Goal: Task Accomplishment & Management: Manage account settings

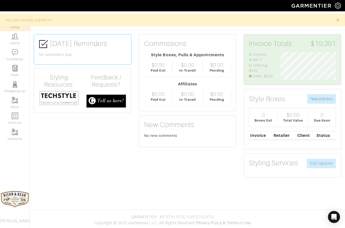
scroll to position [28, 63]
click at [13, 38] on img at bounding box center [15, 36] width 6 height 6
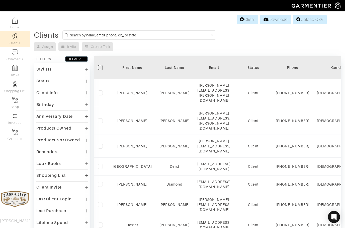
click at [92, 38] on input at bounding box center [140, 35] width 140 height 6
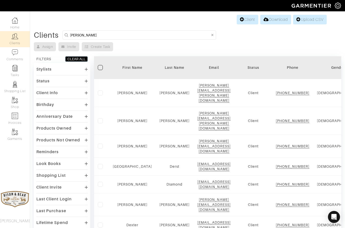
type input "[PERSON_NAME]"
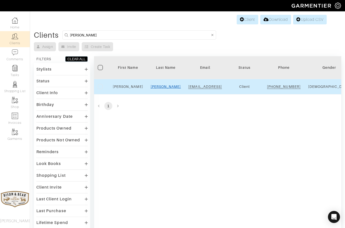
click at [171, 88] on link "[PERSON_NAME]" at bounding box center [166, 86] width 30 height 4
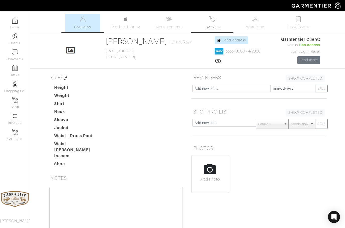
click at [216, 25] on span "Invoices" at bounding box center [211, 27] width 15 height 6
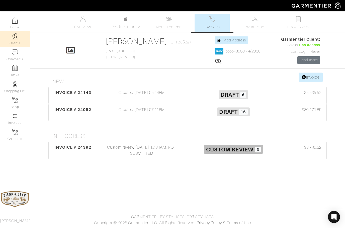
click at [15, 44] on link "Clients" at bounding box center [15, 39] width 30 height 16
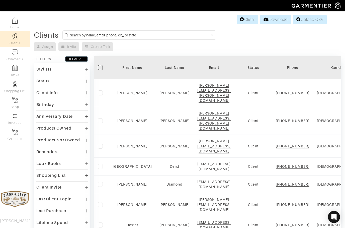
click at [90, 37] on input at bounding box center [140, 35] width 140 height 6
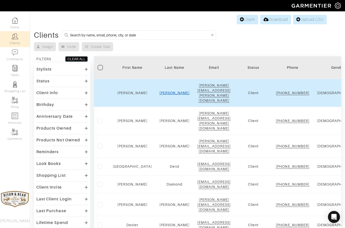
click at [162, 91] on link "[PERSON_NAME]" at bounding box center [174, 93] width 30 height 4
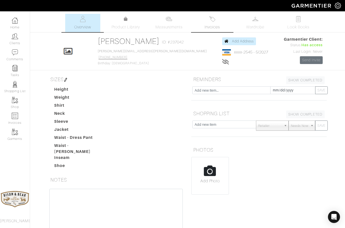
click at [212, 19] on img at bounding box center [212, 19] width 6 height 6
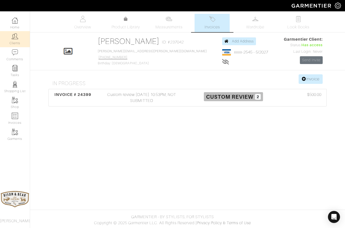
click at [10, 41] on link "Clients" at bounding box center [15, 39] width 30 height 16
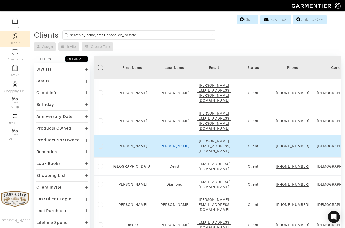
click at [164, 144] on link "[PERSON_NAME]" at bounding box center [174, 146] width 30 height 4
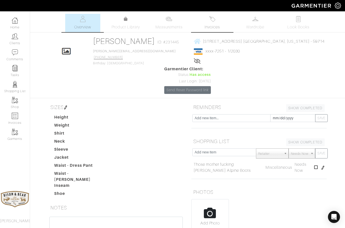
click at [214, 22] on img at bounding box center [212, 19] width 6 height 6
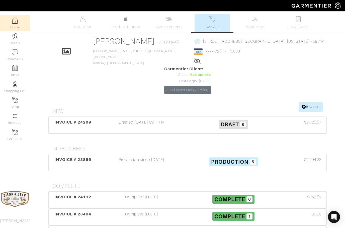
click at [15, 22] on img at bounding box center [15, 20] width 6 height 6
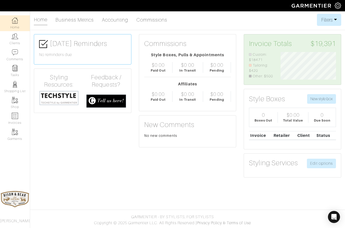
scroll to position [28, 63]
click at [16, 40] on link "Clients" at bounding box center [15, 39] width 30 height 16
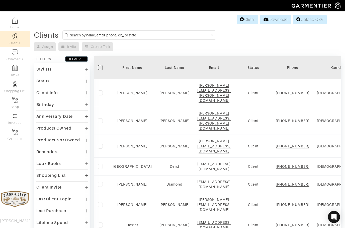
click at [107, 35] on input at bounding box center [140, 35] width 140 height 6
type input "[PERSON_NAME]"
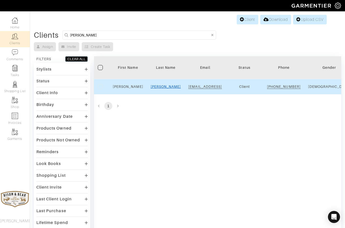
click at [163, 88] on link "[PERSON_NAME]" at bounding box center [166, 86] width 30 height 4
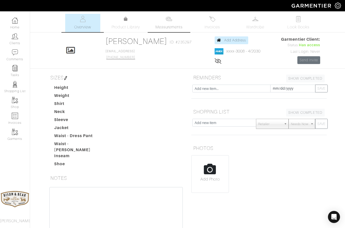
click at [176, 22] on link "Measurements" at bounding box center [168, 23] width 35 height 18
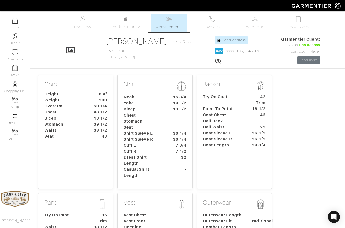
click at [168, 173] on dt "-" at bounding box center [178, 172] width 23 height 12
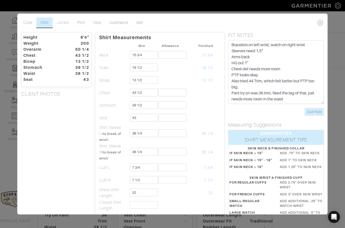
click at [59, 22] on link "Jacket" at bounding box center [63, 23] width 20 height 11
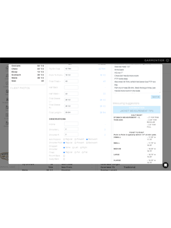
scroll to position [33, 0]
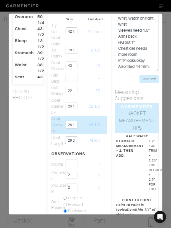
click at [90, 118] on td "26 1/2" at bounding box center [94, 125] width 12 height 19
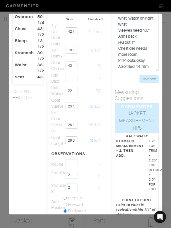
click at [27, 126] on div "Height 6'4" Weight 200 Overarm 50 1/4 Chest 43 1/2 Bicep 13 1/2 Stomach 39 1/2 …" at bounding box center [28, 222] width 39 height 447
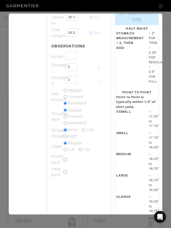
scroll to position [140, 0]
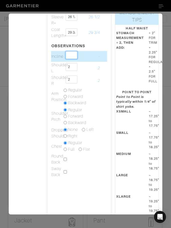
click at [69, 55] on input "text" at bounding box center [72, 55] width 12 height 8
type input "2 3/4"
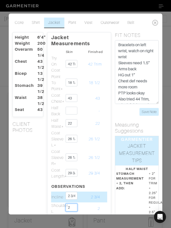
scroll to position [0, 0]
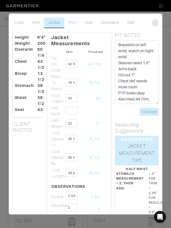
click at [72, 22] on link "Pant" at bounding box center [72, 23] width 16 height 11
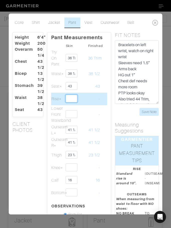
click at [70, 96] on input "text" at bounding box center [72, 98] width 12 height 8
click at [67, 95] on input "1 1/4" at bounding box center [72, 98] width 12 height 8
type input "10 1/4"
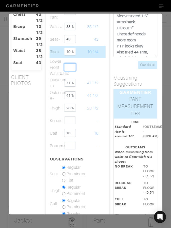
scroll to position [47, 2]
type input "9"
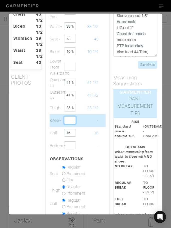
click at [69, 121] on input "text" at bounding box center [70, 120] width 12 height 8
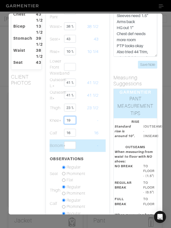
type input "19"
click at [67, 147] on input "text" at bounding box center [70, 145] width 12 height 8
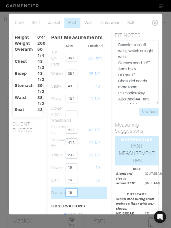
scroll to position [0, 0]
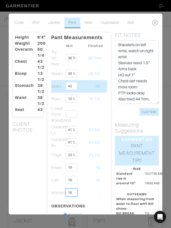
type input "16"
click at [74, 89] on input "43" at bounding box center [72, 86] width 12 height 8
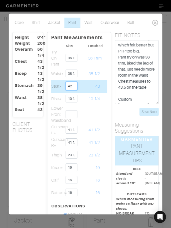
scroll to position [60, 0]
type input "42"
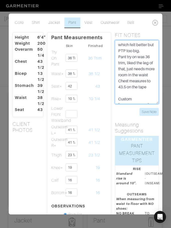
click at [154, 75] on textarea "Bracelets on left wrist, watch on right wrist Sleeves need 1.5” Arms back HG ou…" at bounding box center [137, 72] width 44 height 64
type textarea "Bracelets on left wrist, watch on right wrist Sleeves need 1.5” Arms back HG ou…"
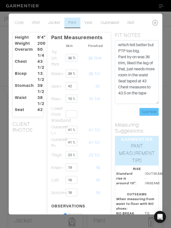
click at [148, 110] on input "Save Note" at bounding box center [149, 112] width 19 height 8
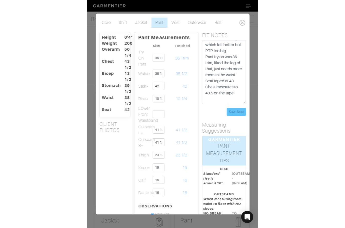
scroll to position [54, 0]
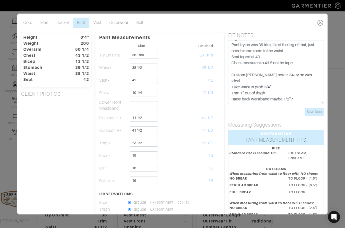
click at [323, 23] on icon at bounding box center [320, 23] width 10 height 10
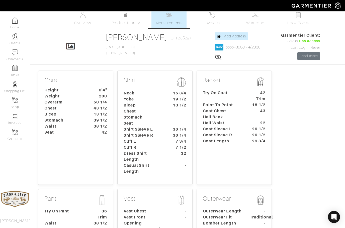
scroll to position [0, 0]
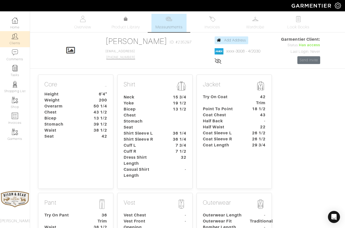
click at [14, 37] on img at bounding box center [15, 36] width 6 height 6
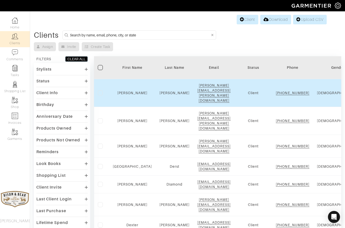
click at [167, 96] on td "Beggs" at bounding box center [175, 93] width 38 height 28
click at [164, 91] on link "Beggs" at bounding box center [174, 93] width 30 height 4
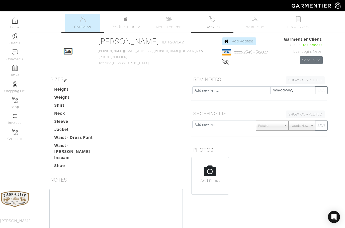
click at [218, 27] on span "Invoices" at bounding box center [211, 27] width 15 height 6
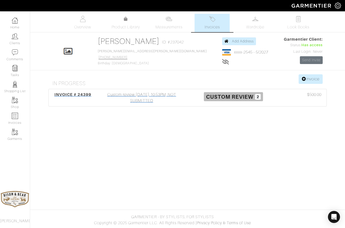
click at [143, 97] on div "Custom review [DATE] 10:53PM, NOT SUBMITTED" at bounding box center [142, 97] width 92 height 12
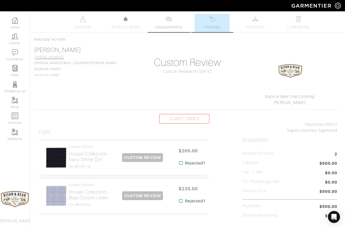
click at [170, 19] on img at bounding box center [169, 19] width 6 height 6
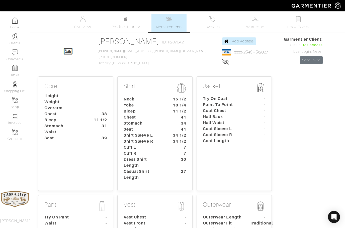
click at [160, 88] on p "Shirt" at bounding box center [155, 87] width 63 height 11
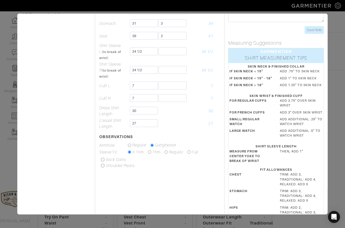
scroll to position [78, 0]
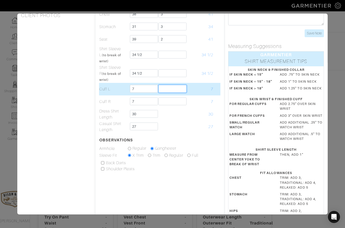
click at [168, 89] on input "text" at bounding box center [172, 89] width 28 height 8
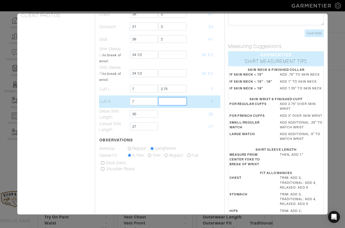
click at [168, 101] on input "text" at bounding box center [172, 101] width 28 height 8
type input "2 3/4"
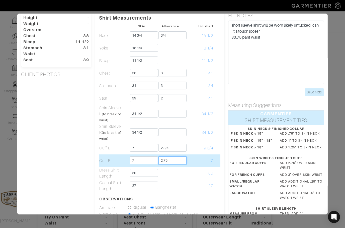
scroll to position [20, 0]
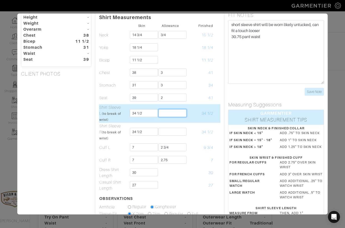
click at [174, 113] on input "text" at bounding box center [172, 113] width 28 height 8
type input "2 3/4"
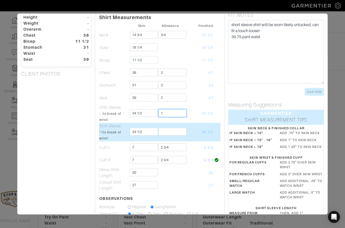
type input "1"
click at [167, 135] on input "text" at bounding box center [172, 132] width 28 height 8
type input "1"
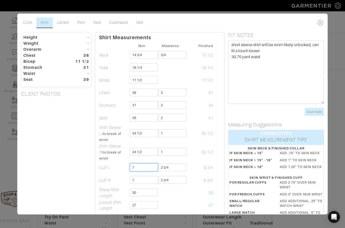
scroll to position [0, 0]
click at [319, 24] on icon at bounding box center [320, 23] width 10 height 10
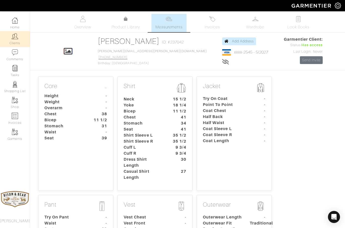
click at [13, 37] on img at bounding box center [15, 36] width 6 height 6
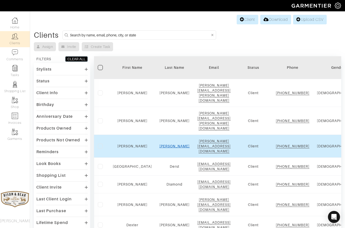
click at [164, 144] on link "Dawkins" at bounding box center [174, 146] width 30 height 4
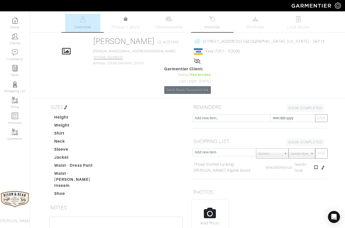
click at [221, 23] on link "Invoices" at bounding box center [211, 23] width 35 height 18
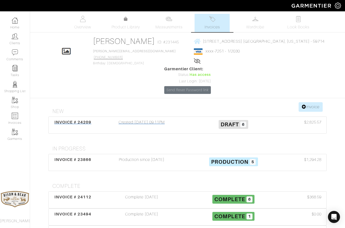
click at [140, 119] on div "Created [DATE] 09:11PM" at bounding box center [142, 125] width 92 height 12
click at [130, 156] on div "Production since [DATE]" at bounding box center [142, 162] width 92 height 12
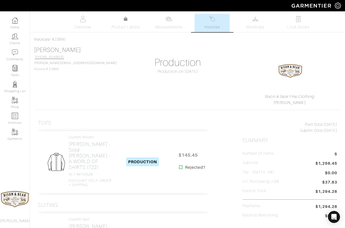
click at [216, 26] on span "Invoices" at bounding box center [211, 27] width 15 height 6
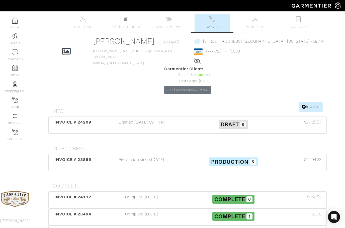
click at [147, 194] on div "Complete [DATE]" at bounding box center [142, 200] width 92 height 12
